Goal: Information Seeking & Learning: Check status

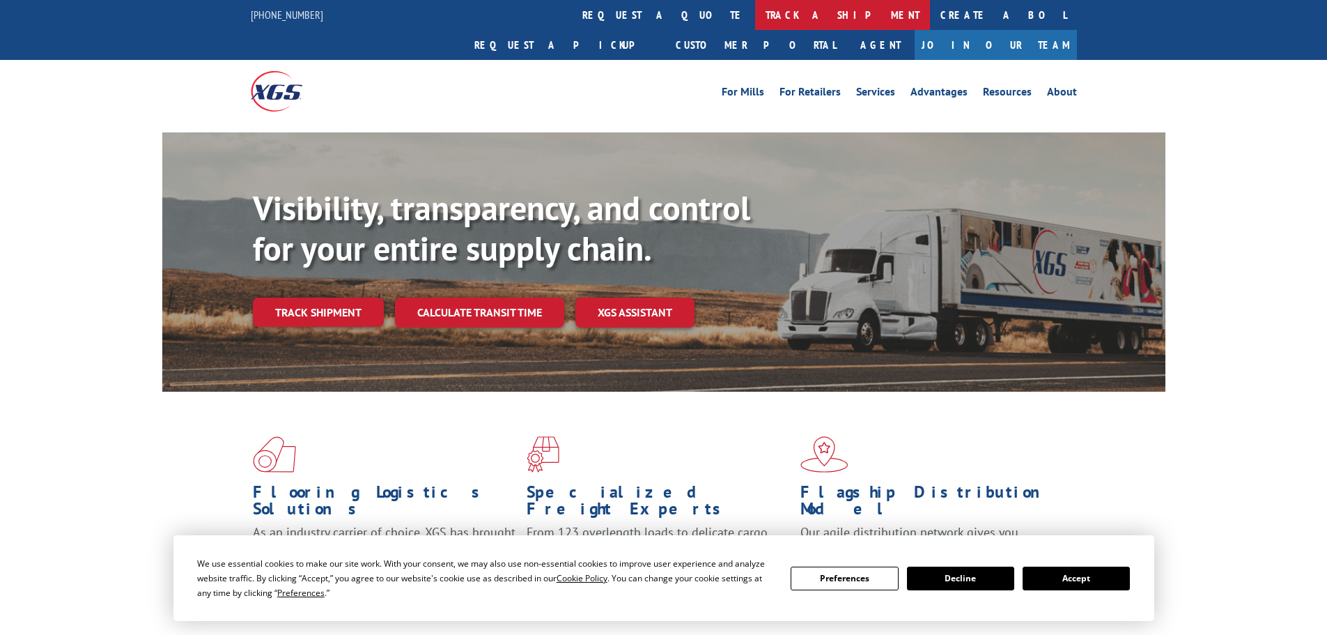
click at [755, 16] on link "track a shipment" at bounding box center [842, 15] width 175 height 30
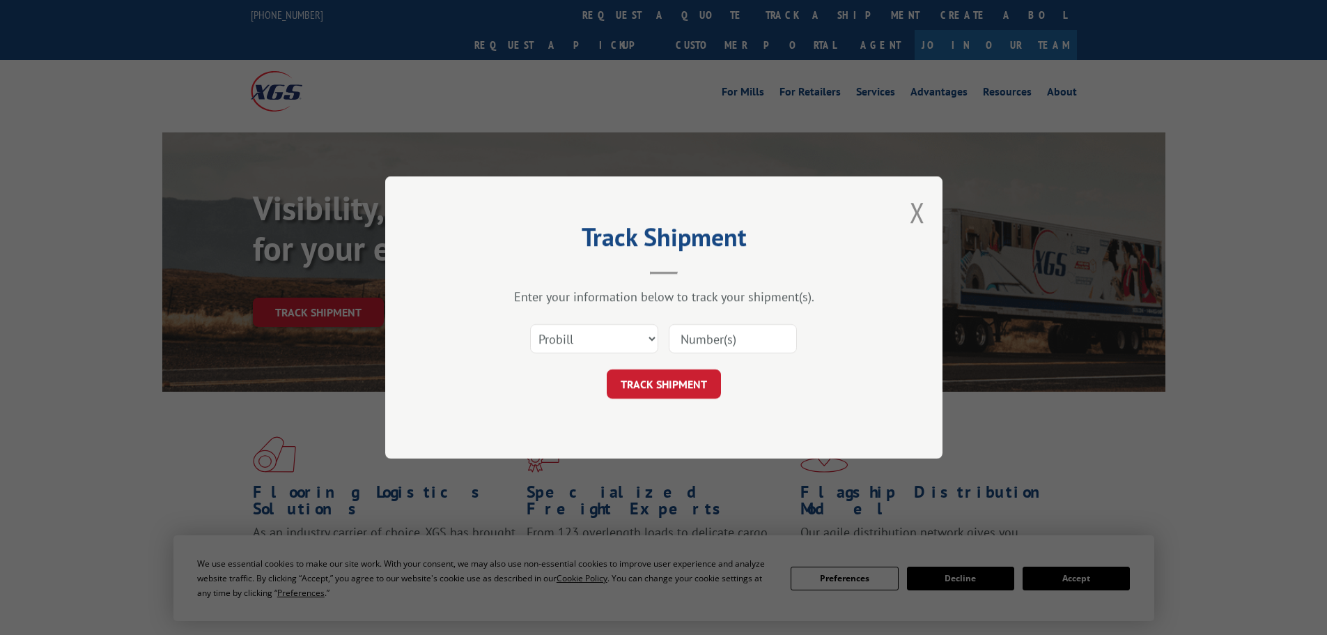
click at [709, 342] on input at bounding box center [733, 338] width 128 height 29
paste input "13663036"
type input "13663036"
click at [665, 381] on button "TRACK SHIPMENT" at bounding box center [664, 383] width 114 height 29
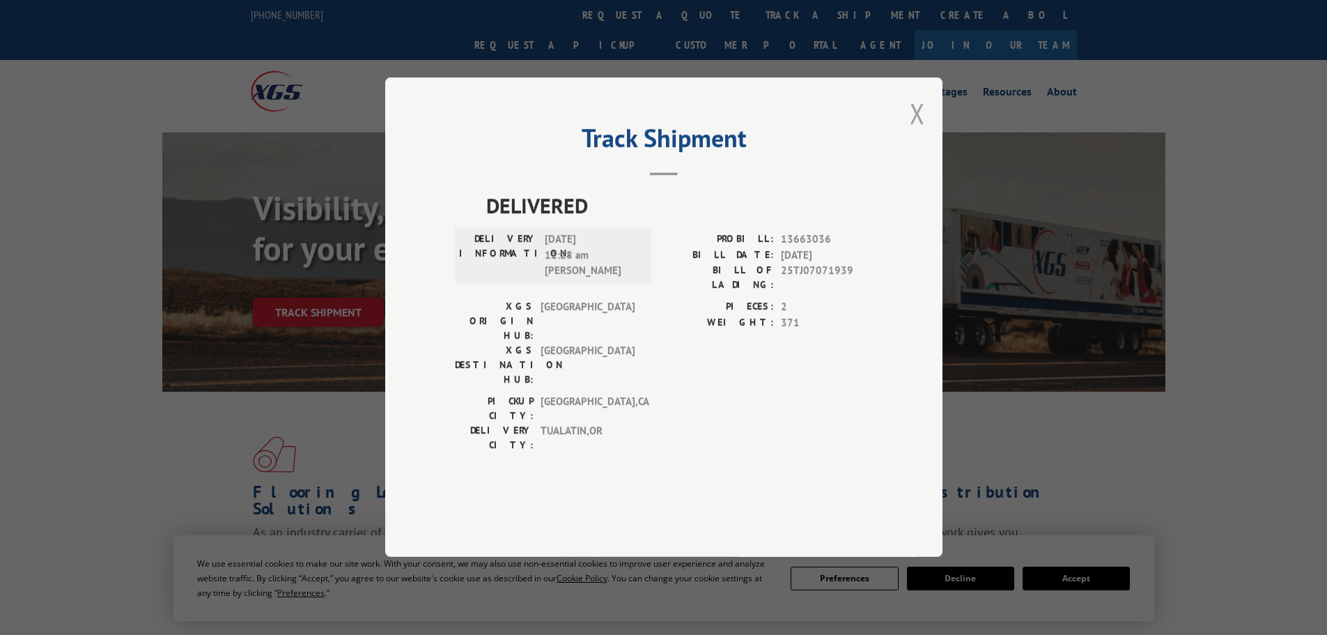
click at [921, 132] on button "Close modal" at bounding box center [917, 113] width 15 height 37
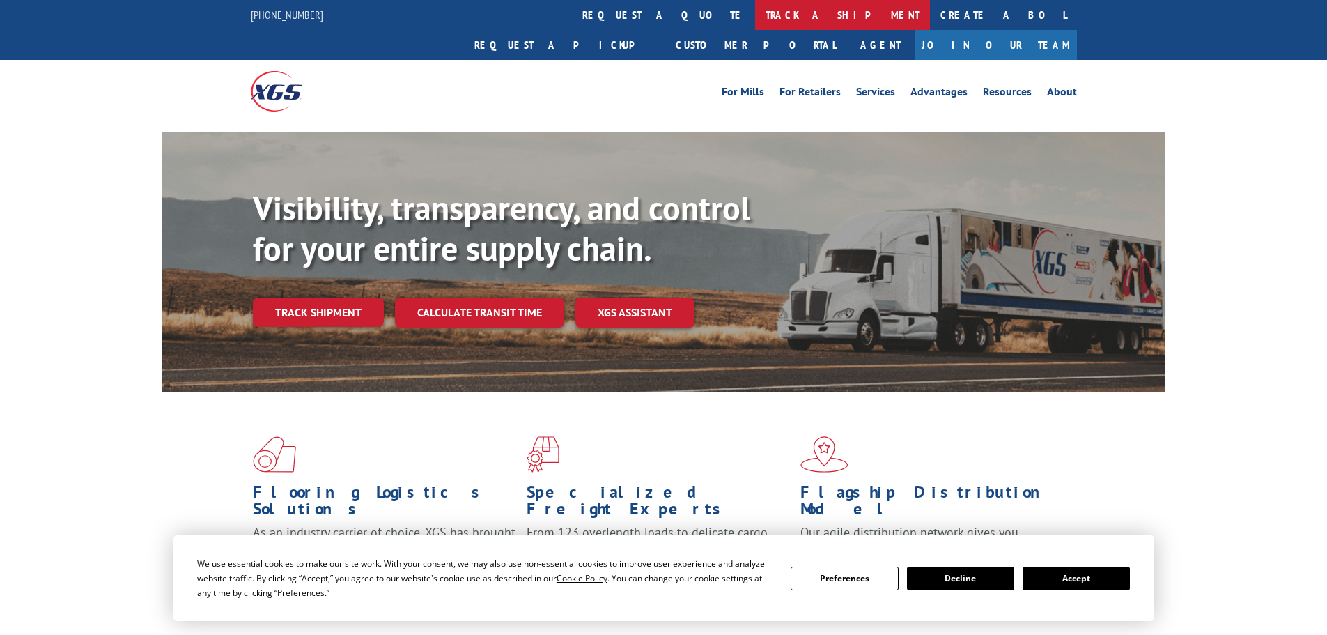
click at [755, 18] on link "track a shipment" at bounding box center [842, 15] width 175 height 30
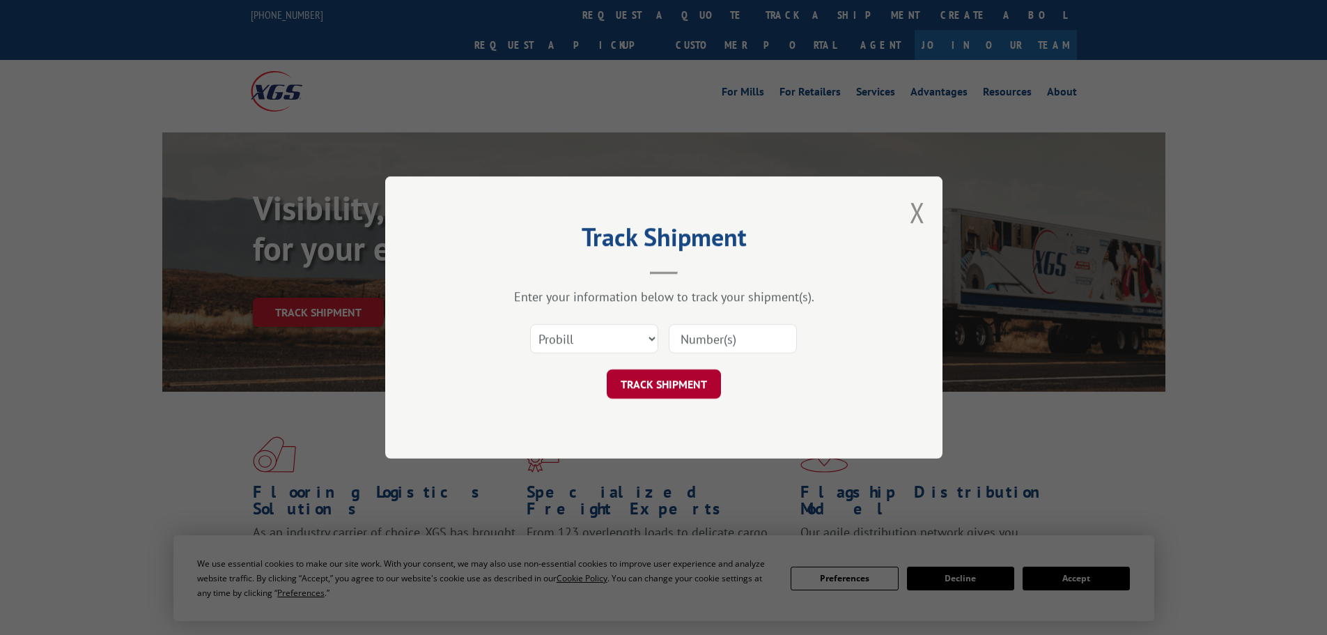
click at [678, 387] on button "TRACK SHIPMENT" at bounding box center [664, 383] width 114 height 29
paste input "13662986"
type input "13662986"
click at [690, 382] on button "TRACK SHIPMENT" at bounding box center [664, 383] width 114 height 29
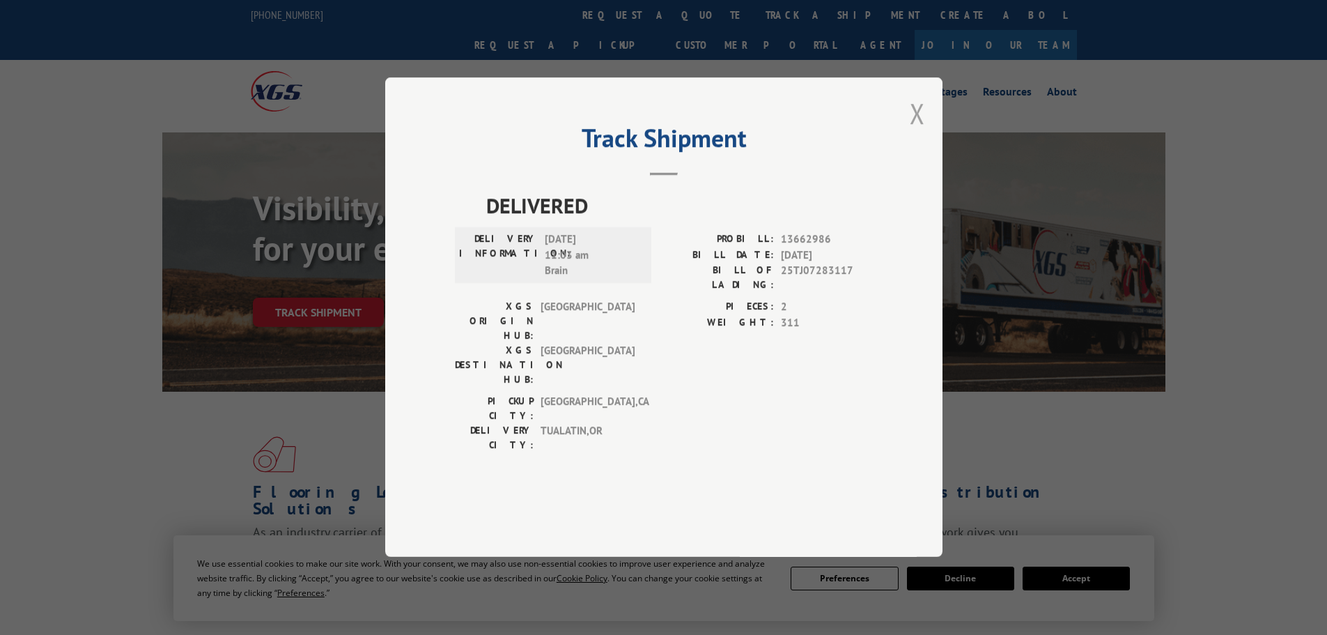
click at [920, 132] on button "Close modal" at bounding box center [917, 113] width 15 height 37
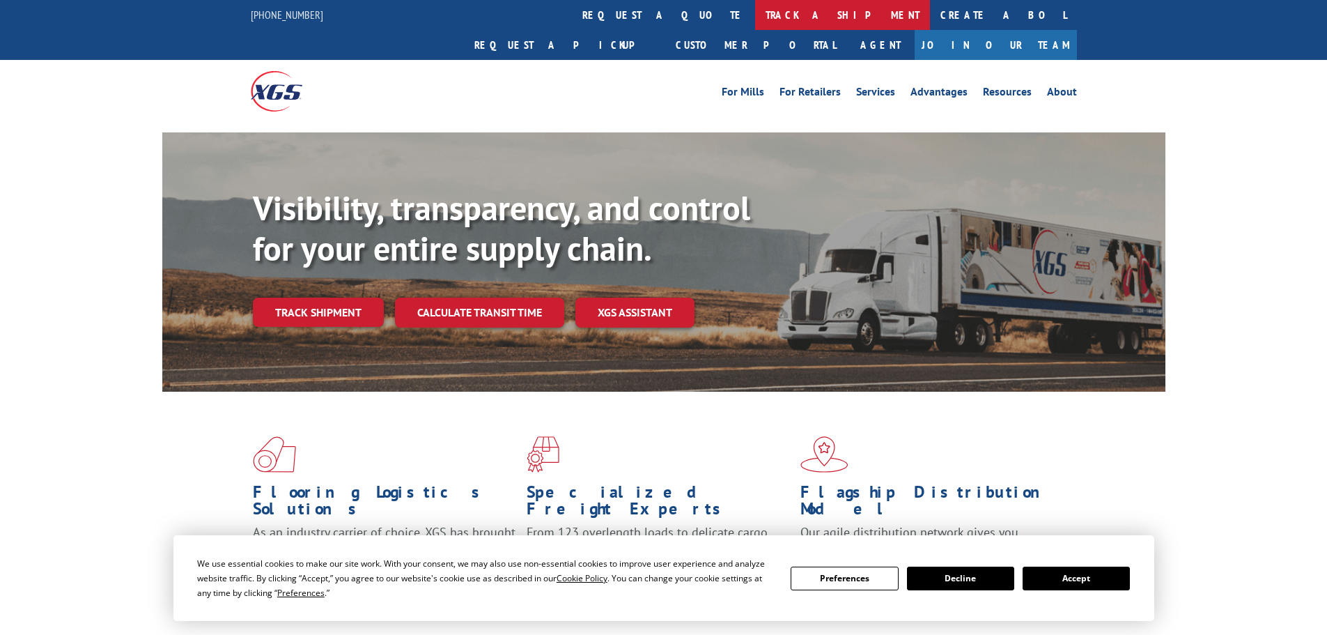
click at [755, 13] on link "track a shipment" at bounding box center [842, 15] width 175 height 30
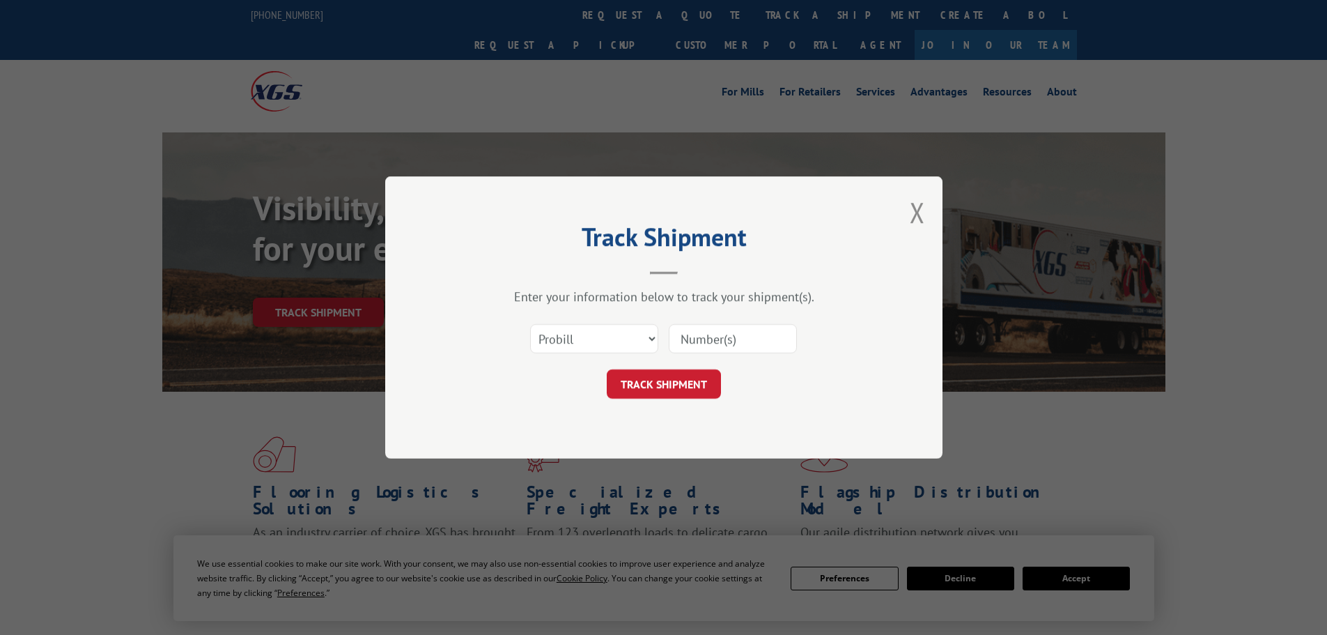
click at [703, 345] on input at bounding box center [733, 338] width 128 height 29
paste input "13662994"
type input "13662994"
click at [669, 382] on button "TRACK SHIPMENT" at bounding box center [664, 383] width 114 height 29
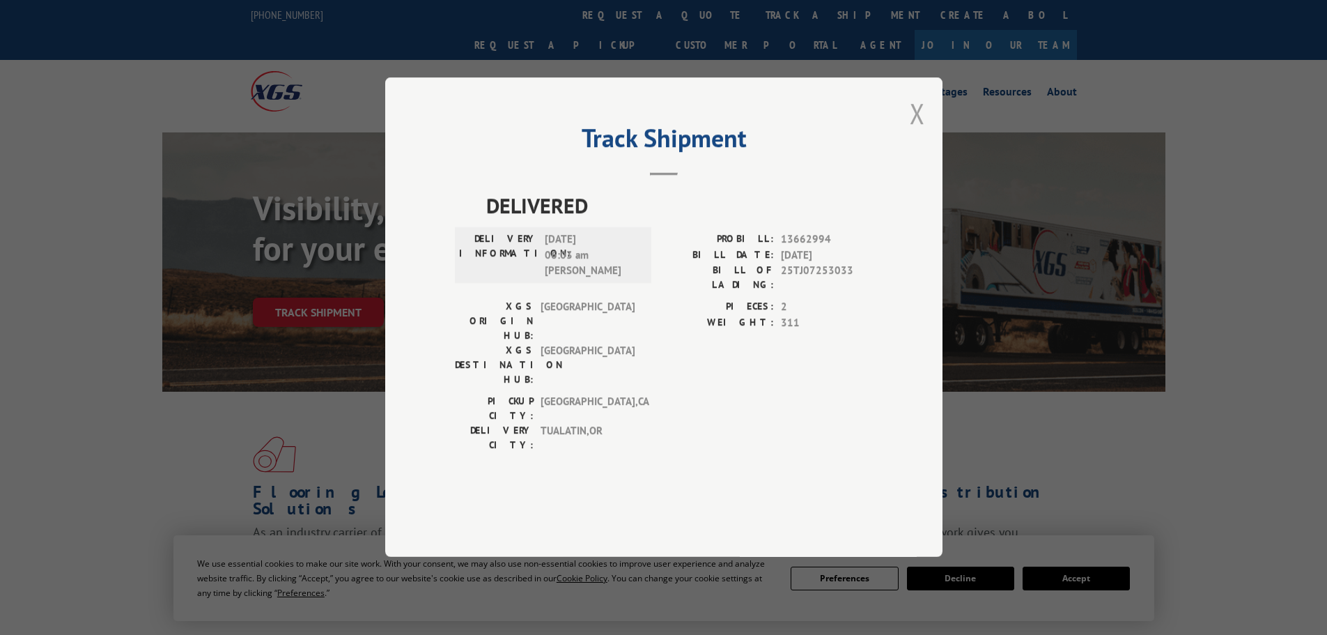
click at [921, 132] on button "Close modal" at bounding box center [917, 113] width 15 height 37
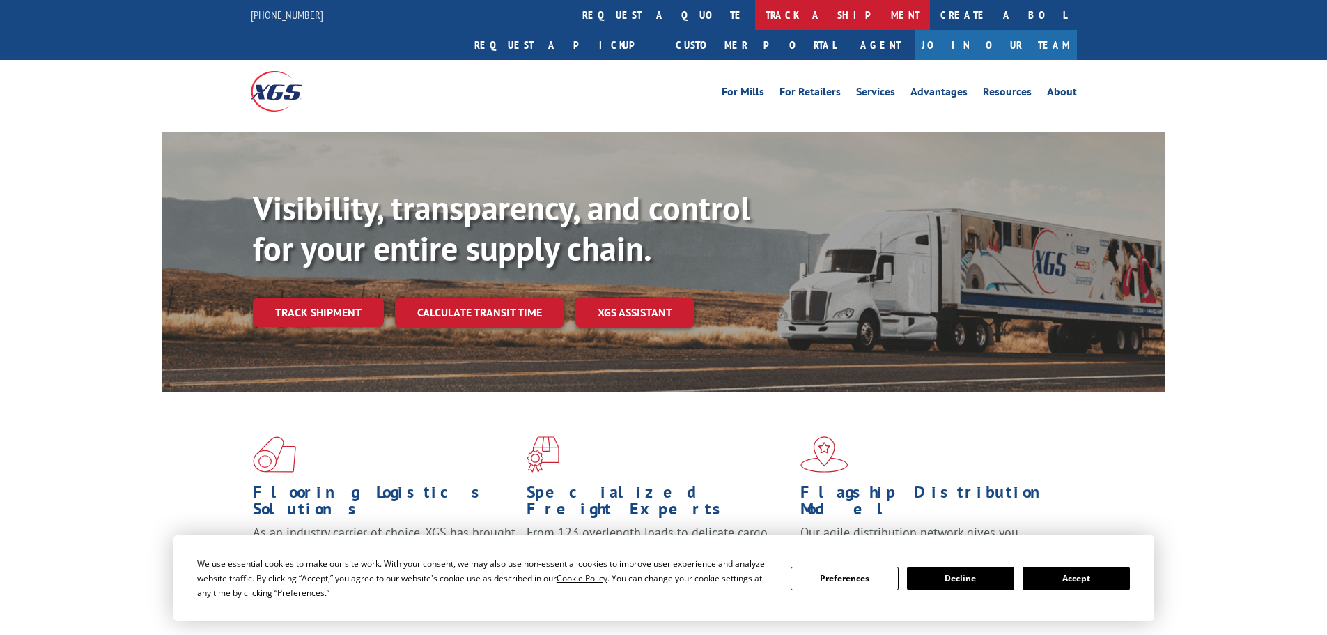
click at [755, 16] on link "track a shipment" at bounding box center [842, 15] width 175 height 30
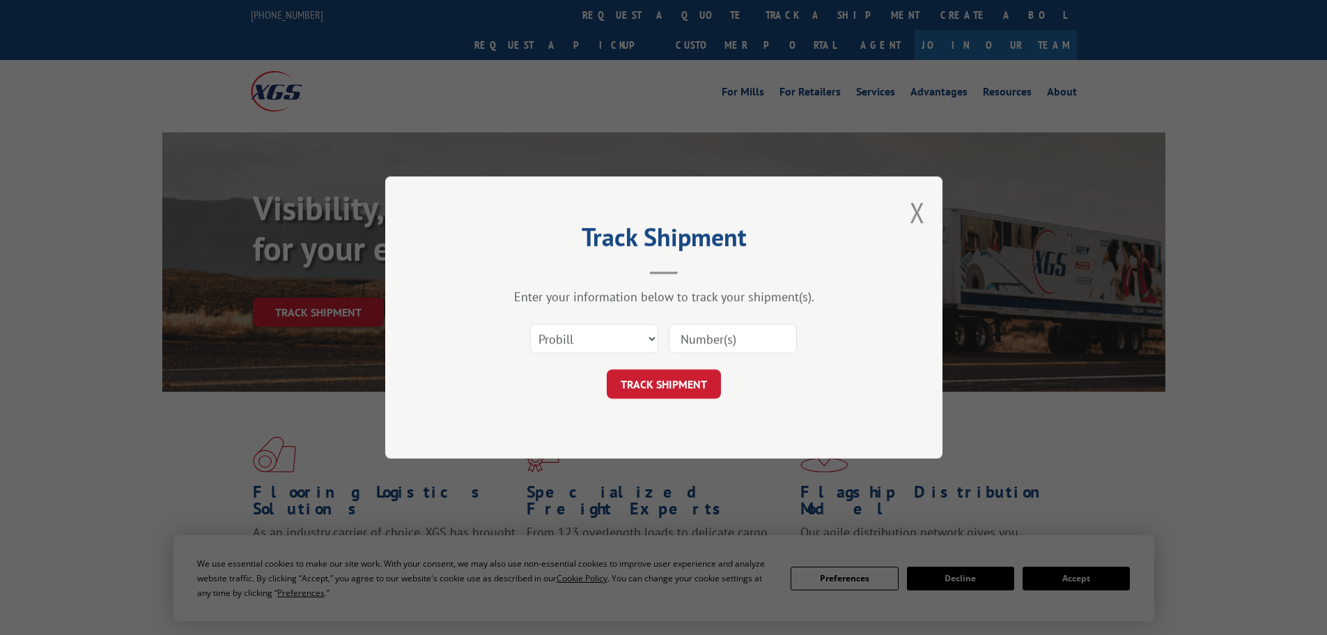
click at [720, 338] on input at bounding box center [733, 338] width 128 height 29
paste input "13662847"
type input "13662847"
click at [686, 387] on button "TRACK SHIPMENT" at bounding box center [664, 383] width 114 height 29
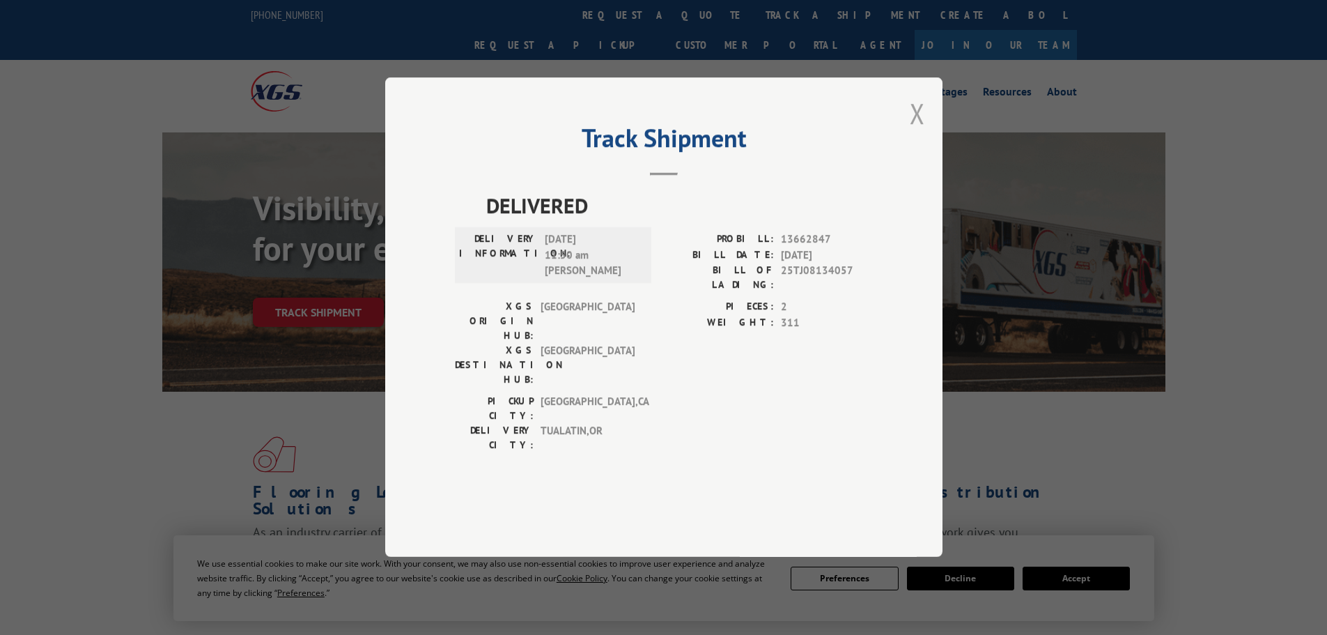
click at [919, 132] on button "Close modal" at bounding box center [917, 113] width 15 height 37
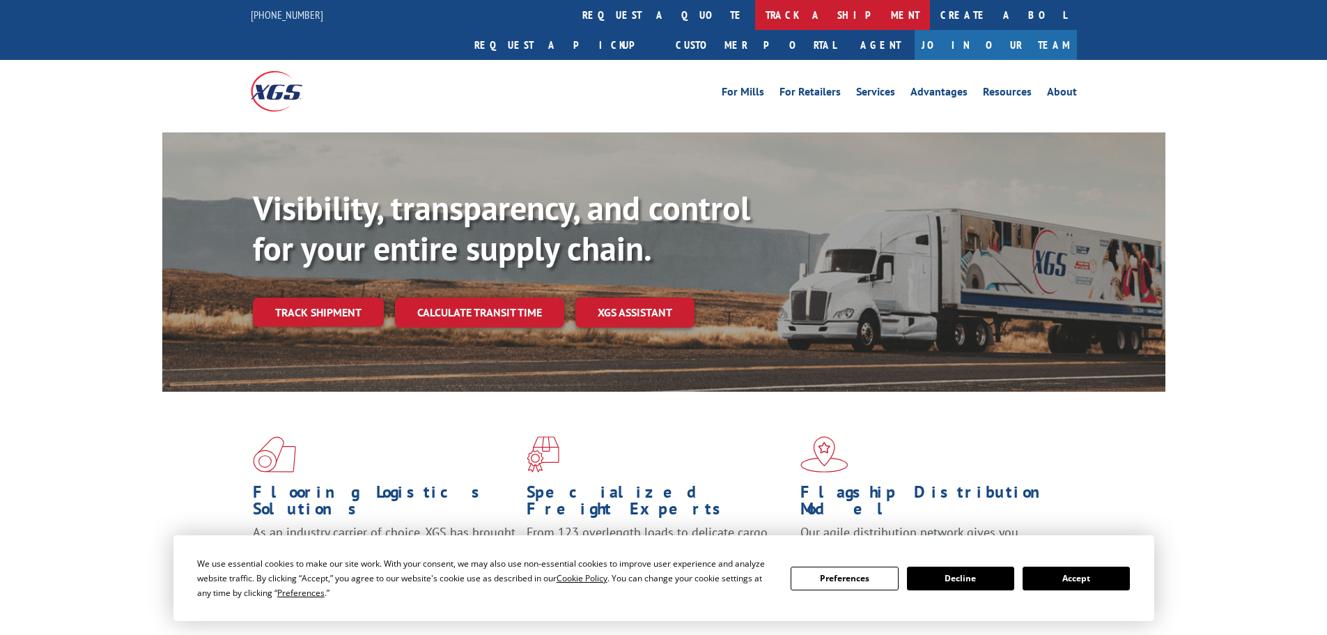
click at [755, 20] on link "track a shipment" at bounding box center [842, 15] width 175 height 30
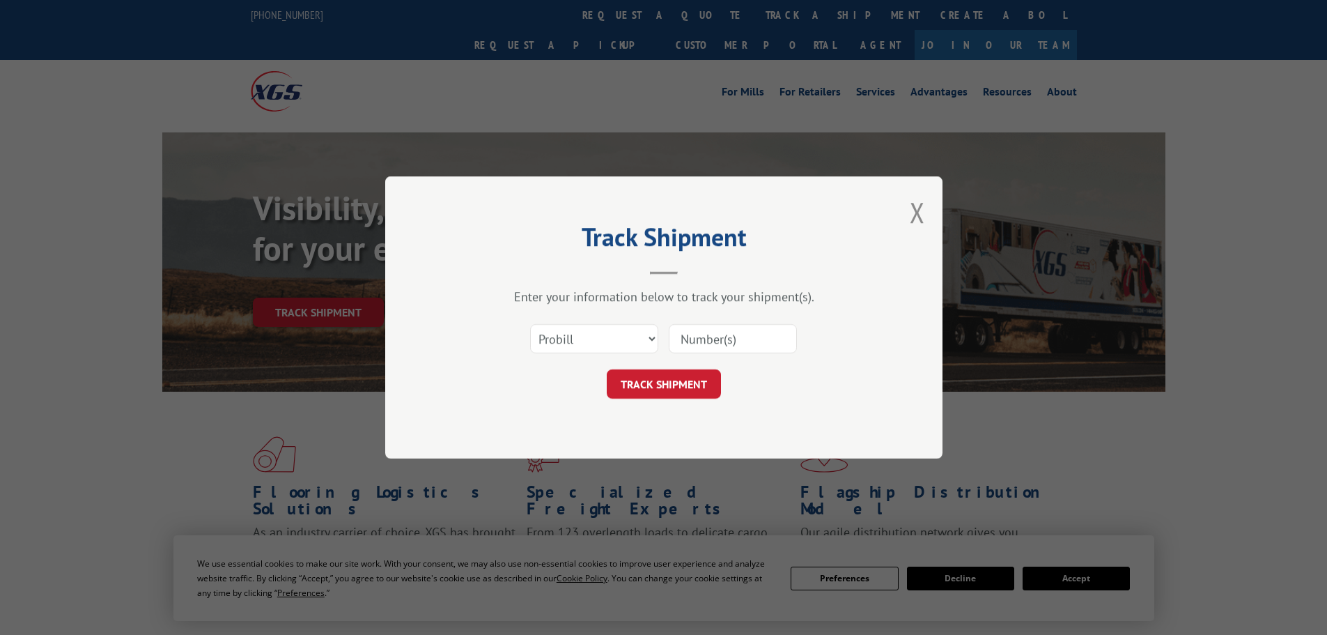
click at [705, 346] on input at bounding box center [733, 338] width 128 height 29
paste input "13662966"
type input "13662966"
click at [699, 386] on button "TRACK SHIPMENT" at bounding box center [664, 383] width 114 height 29
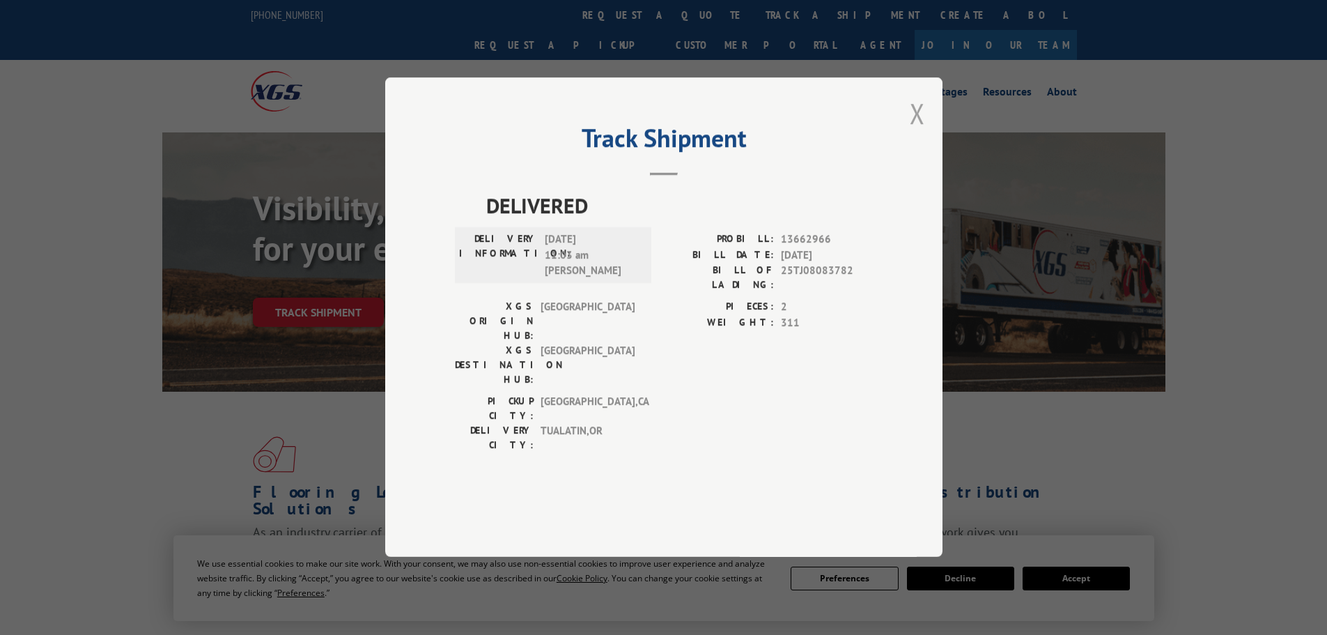
click at [918, 132] on button "Close modal" at bounding box center [917, 113] width 15 height 37
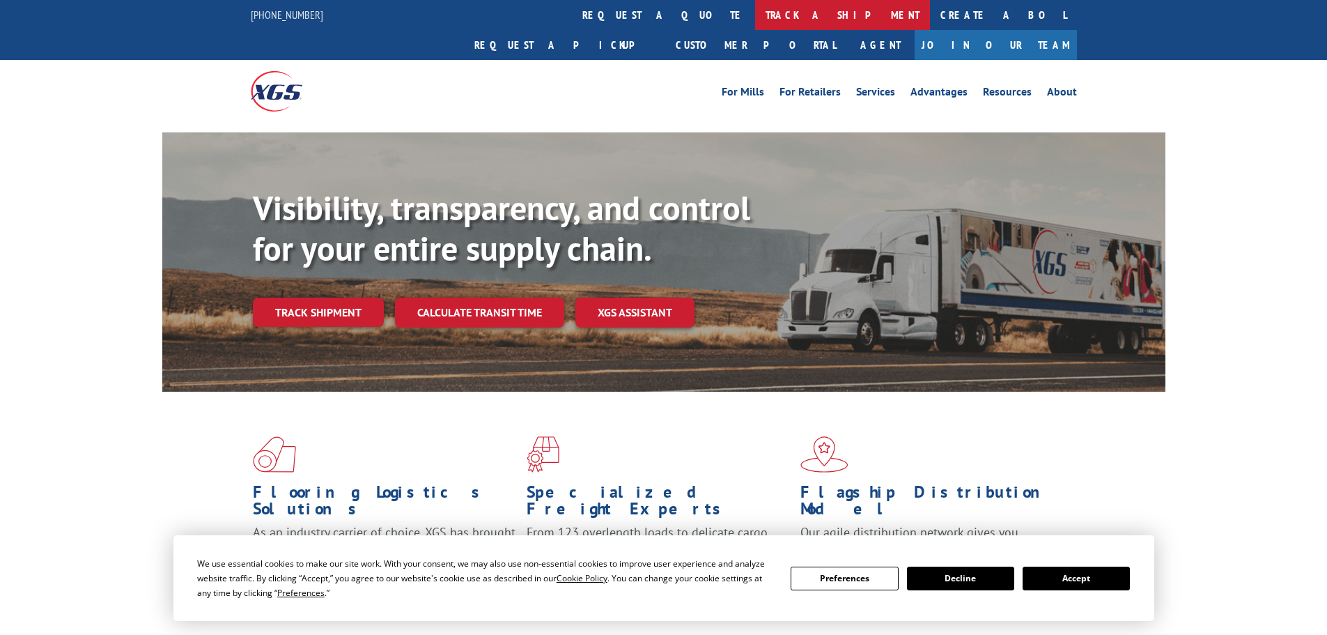
click at [755, 17] on link "track a shipment" at bounding box center [842, 15] width 175 height 30
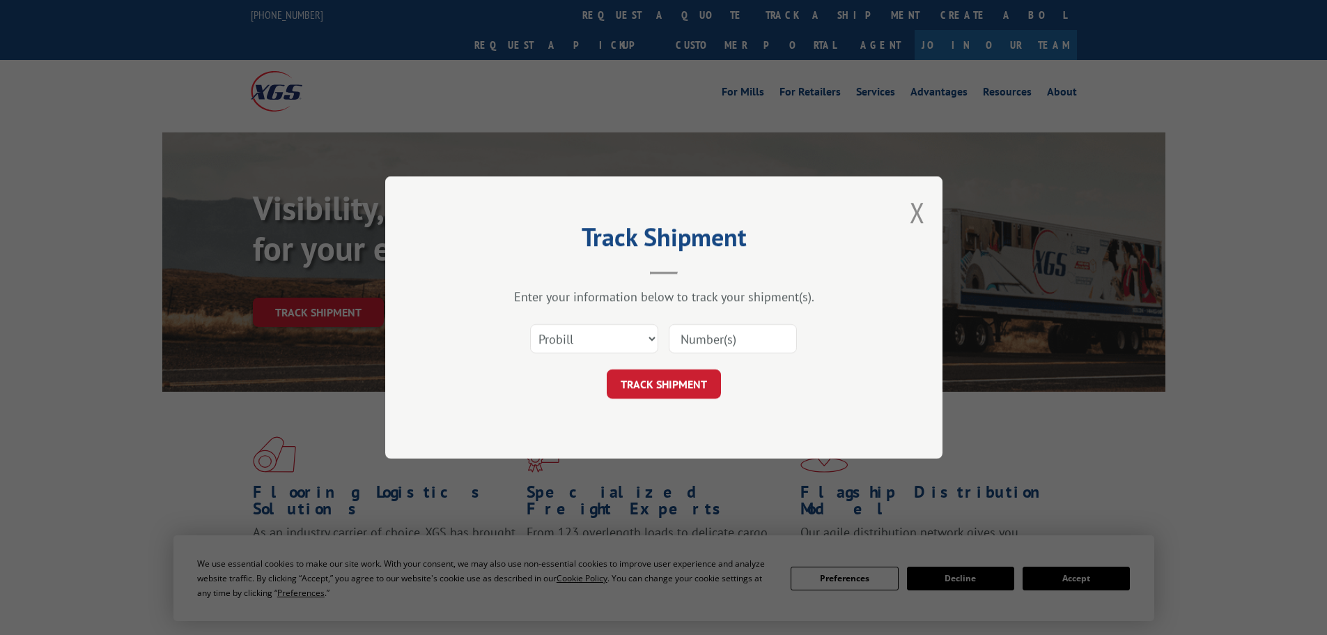
click at [710, 340] on input at bounding box center [733, 338] width 128 height 29
paste input "16584569"
type input "16584569"
click at [681, 380] on button "TRACK SHIPMENT" at bounding box center [664, 383] width 114 height 29
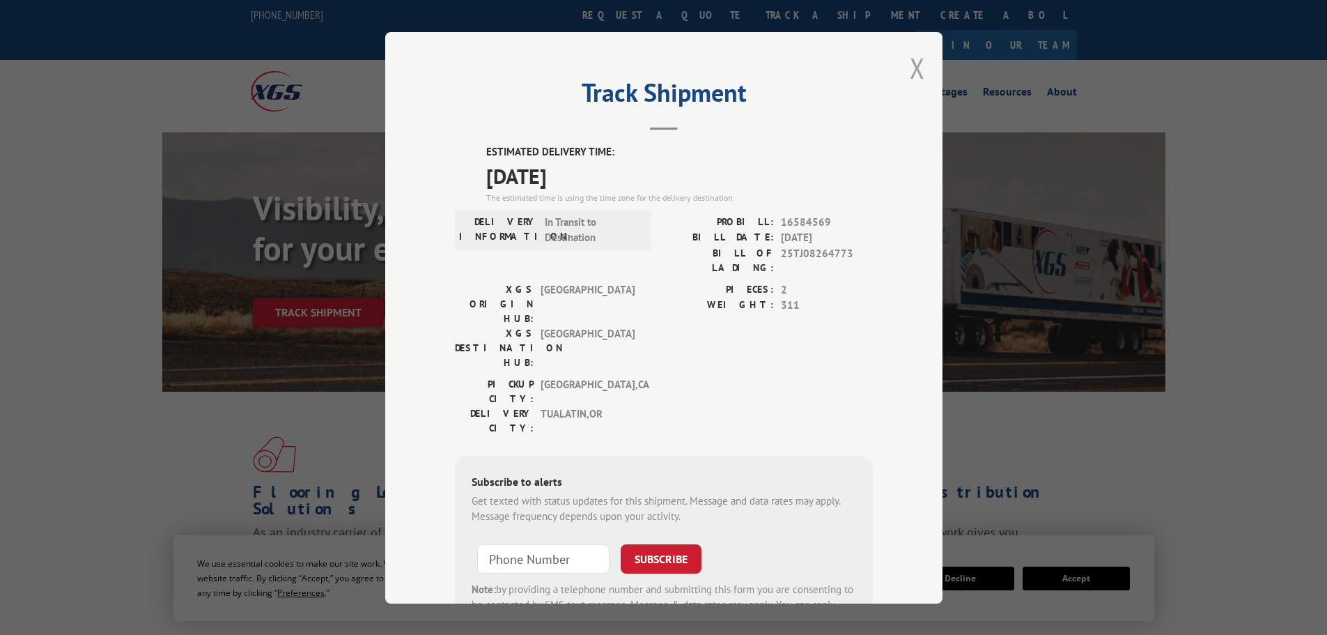
click at [914, 65] on button "Close modal" at bounding box center [917, 67] width 15 height 37
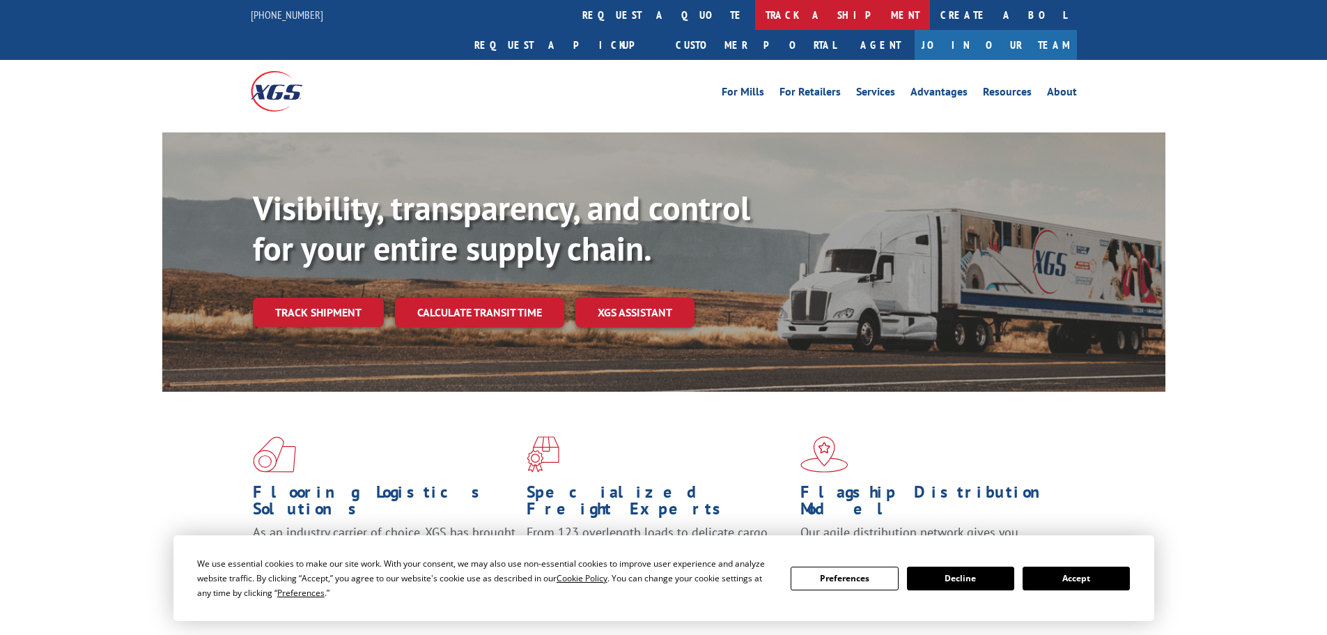
click at [755, 11] on link "track a shipment" at bounding box center [842, 15] width 175 height 30
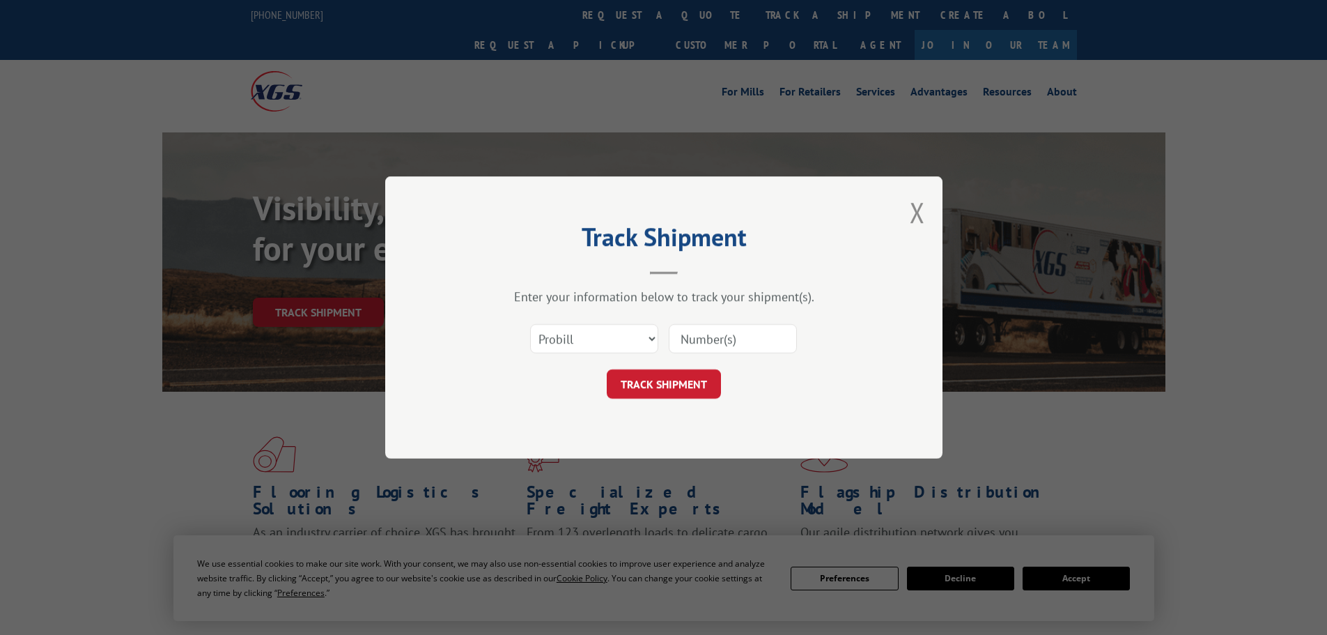
click at [699, 340] on input at bounding box center [733, 338] width 128 height 29
paste input "16584581"
type input "16584581"
click at [679, 384] on button "TRACK SHIPMENT" at bounding box center [664, 383] width 114 height 29
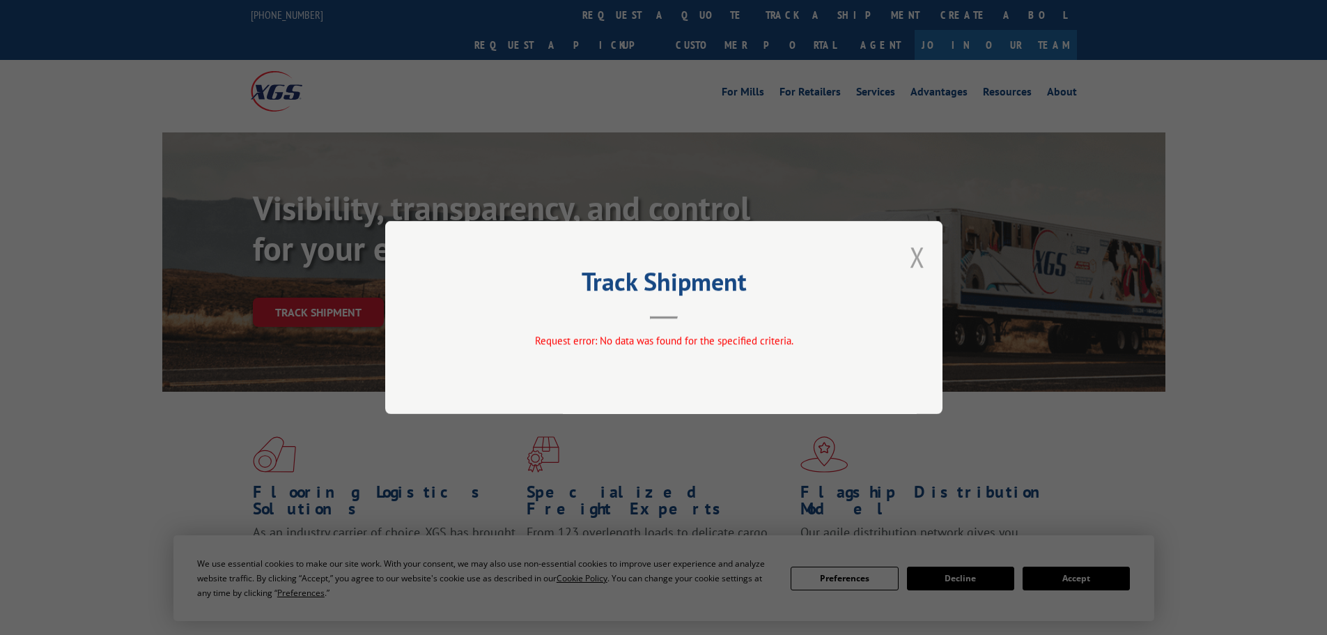
click at [919, 257] on button "Close modal" at bounding box center [917, 256] width 15 height 37
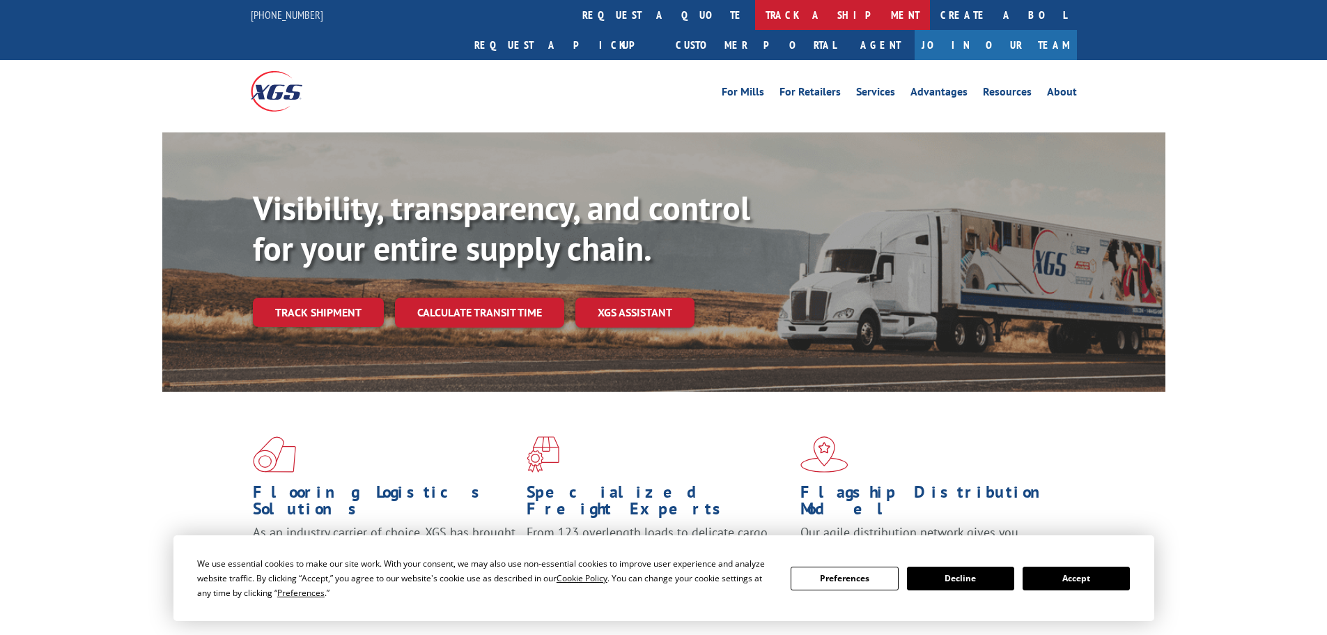
click at [755, 19] on link "track a shipment" at bounding box center [842, 15] width 175 height 30
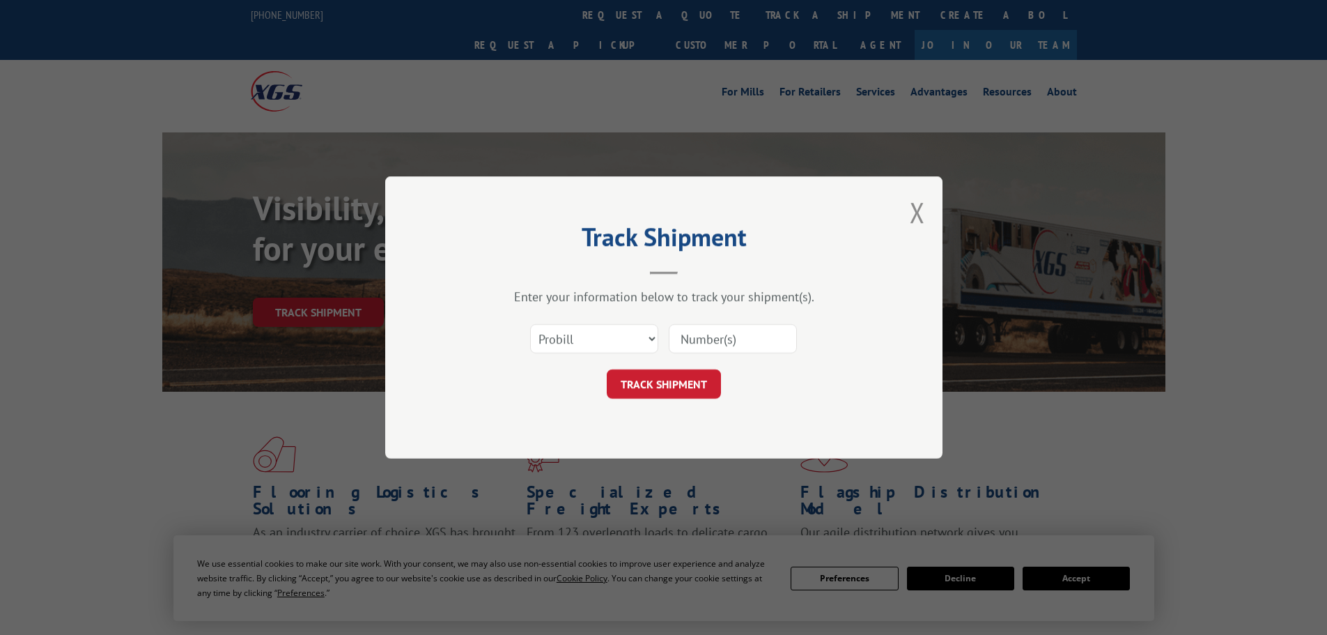
click at [710, 335] on input at bounding box center [733, 338] width 128 height 29
paste input "16584581"
type input "16584581"
click at [686, 387] on button "TRACK SHIPMENT" at bounding box center [664, 383] width 114 height 29
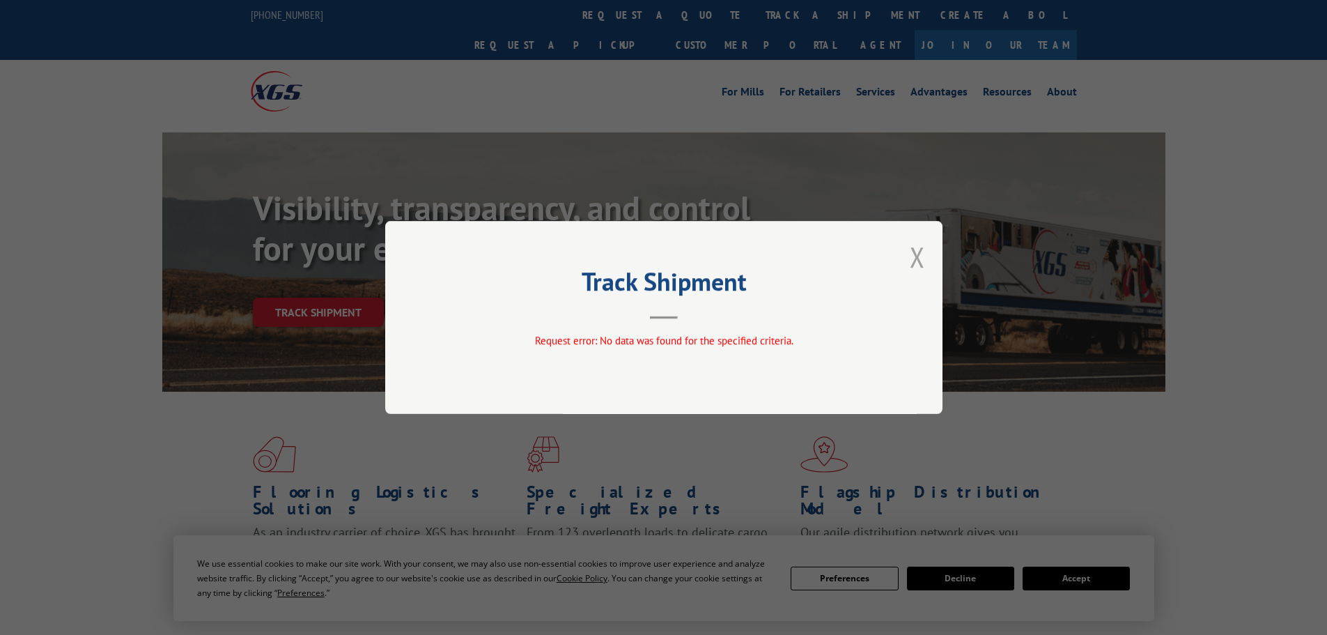
click at [910, 257] on button "Close modal" at bounding box center [917, 256] width 15 height 37
